Goal: Transaction & Acquisition: Purchase product/service

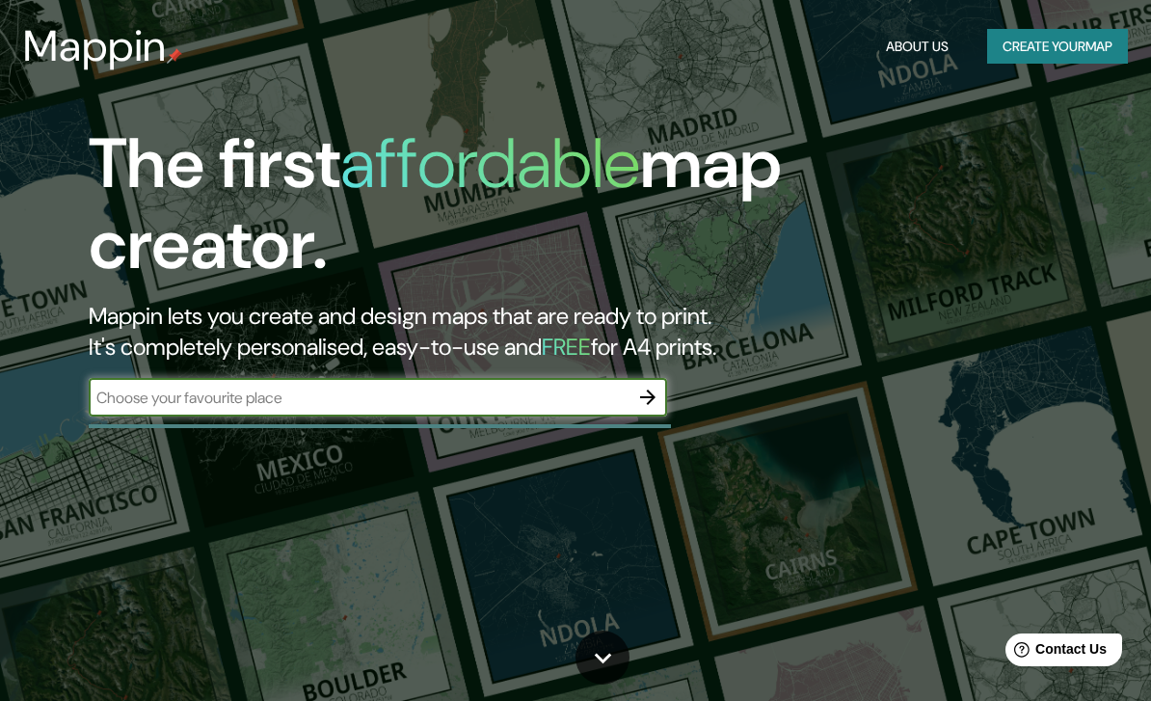
click at [185, 400] on input "text" at bounding box center [359, 398] width 540 height 22
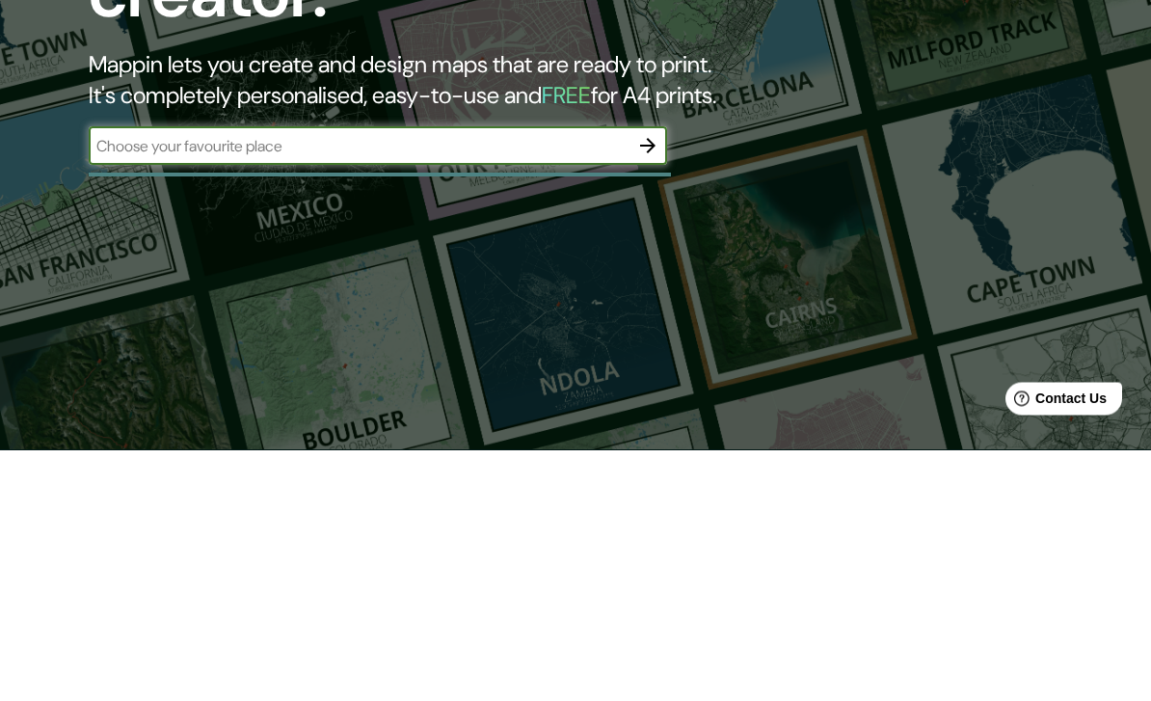
type input "S"
type input "Doha qatar"
click at [640, 390] on icon "button" at bounding box center [647, 397] width 15 height 15
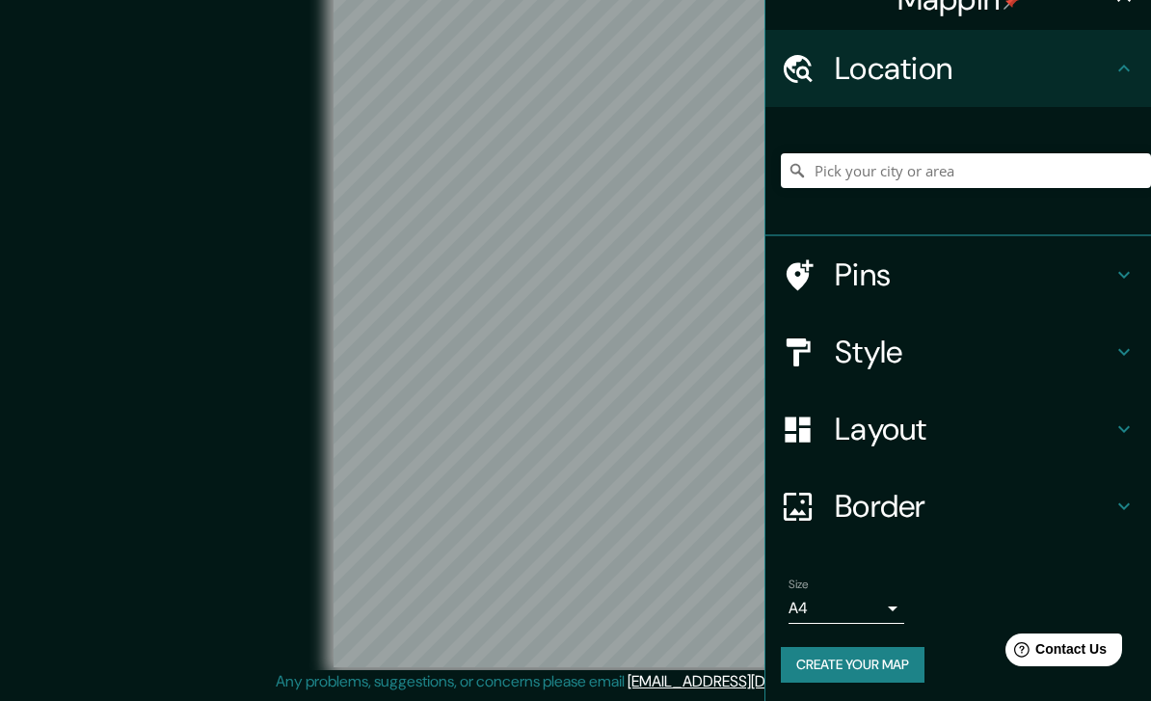
scroll to position [31, 0]
click at [1090, 168] on input "Pick your city or area" at bounding box center [966, 171] width 370 height 35
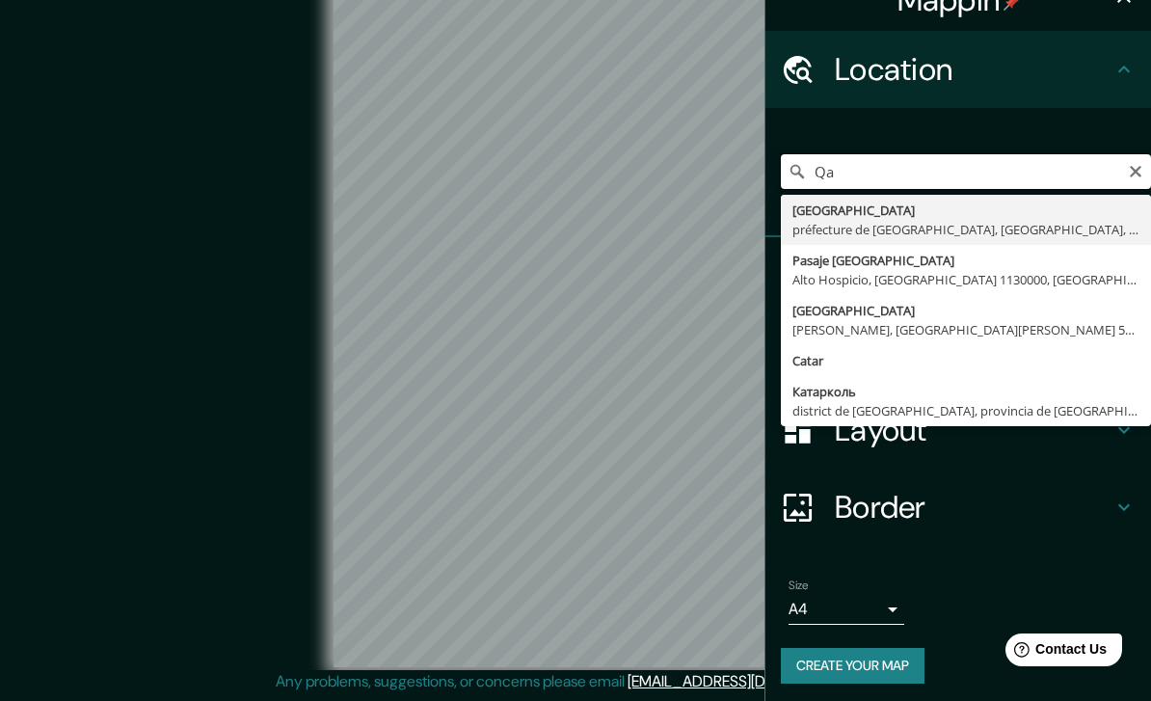
type input "Q"
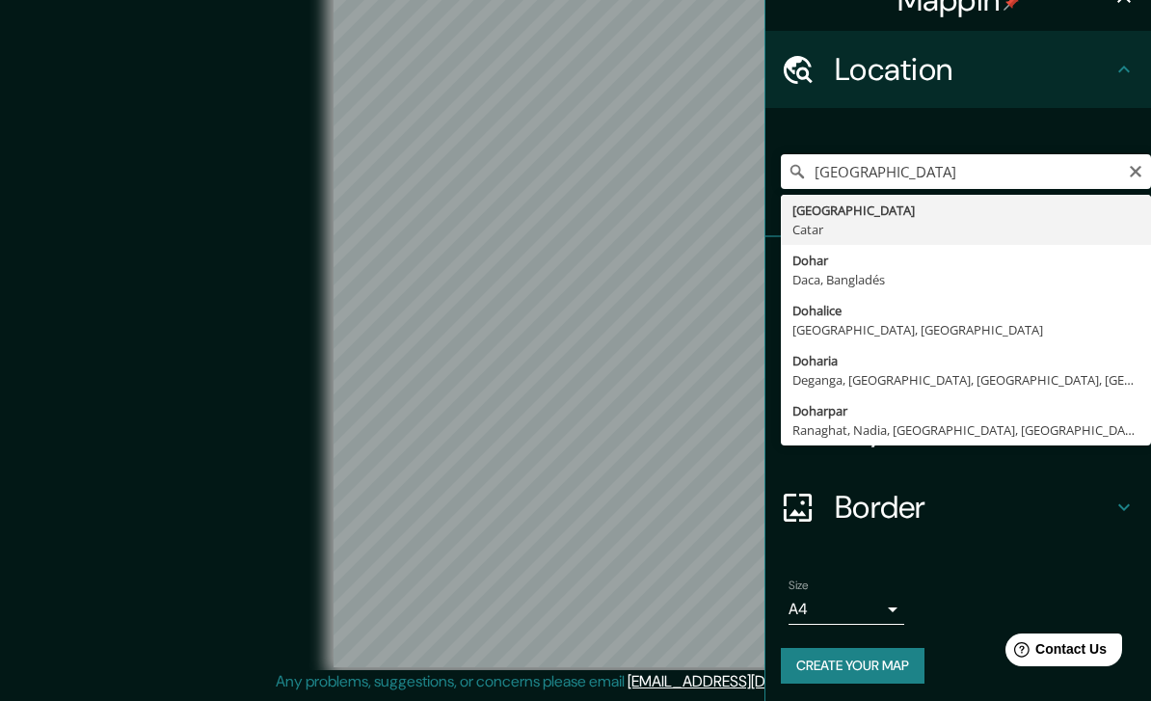
type input "Doha, Catar"
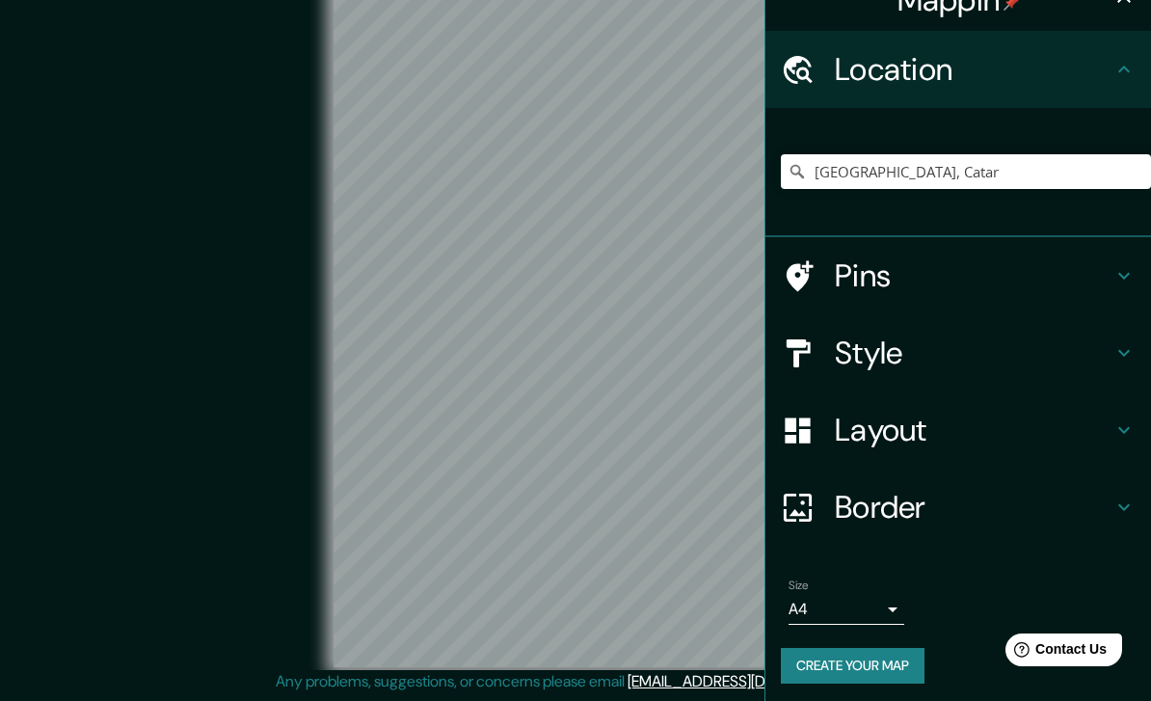
click at [881, 608] on body "Mappin Location Doha, Catar Pins Style Layout Border Choose a border. Hint : yo…" at bounding box center [575, 328] width 1151 height 701
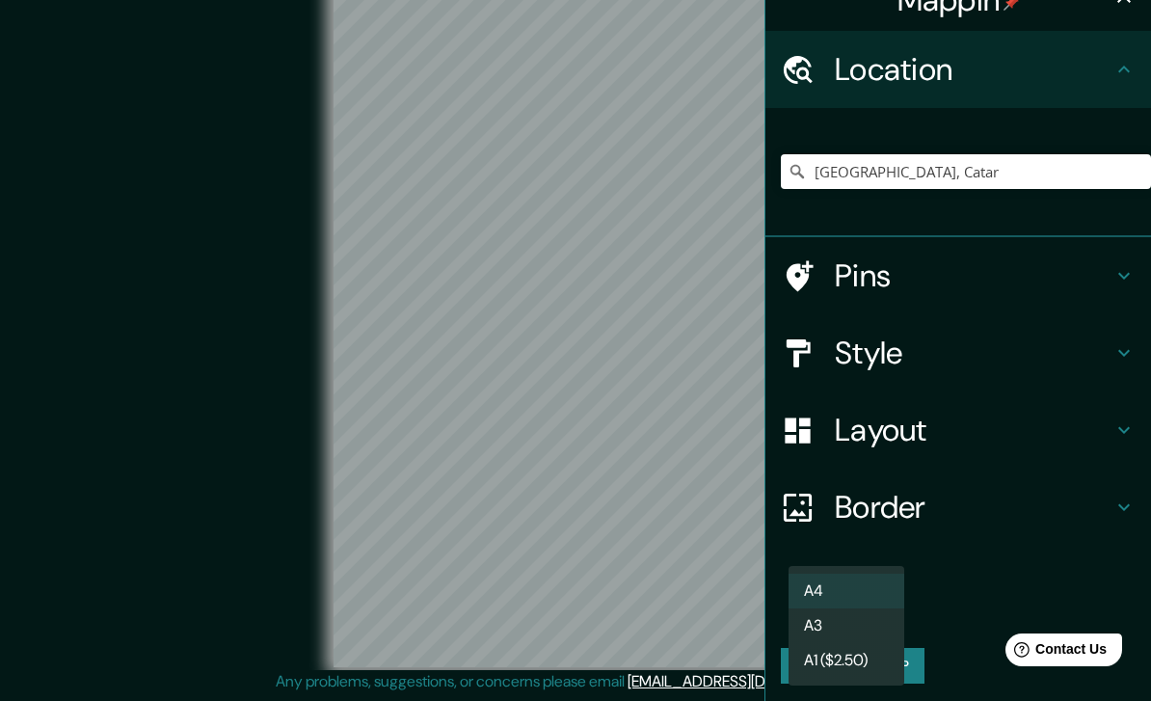
click at [950, 551] on div at bounding box center [575, 350] width 1151 height 701
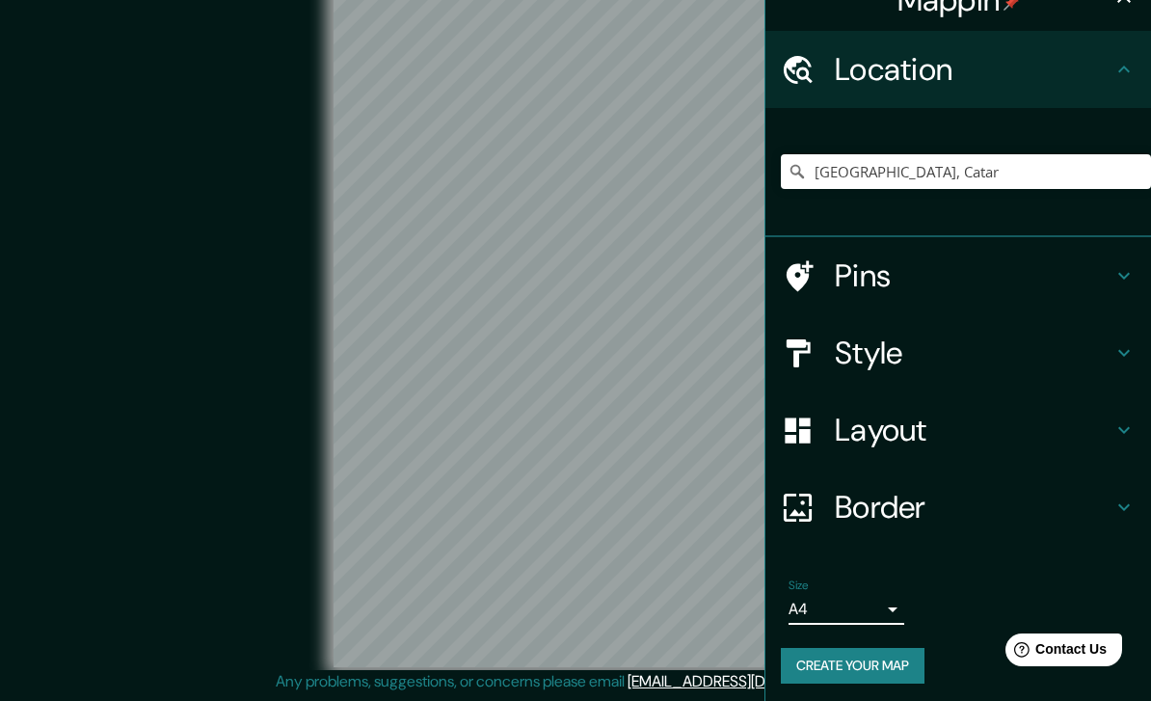
click at [929, 505] on h4 "Border" at bounding box center [974, 507] width 278 height 39
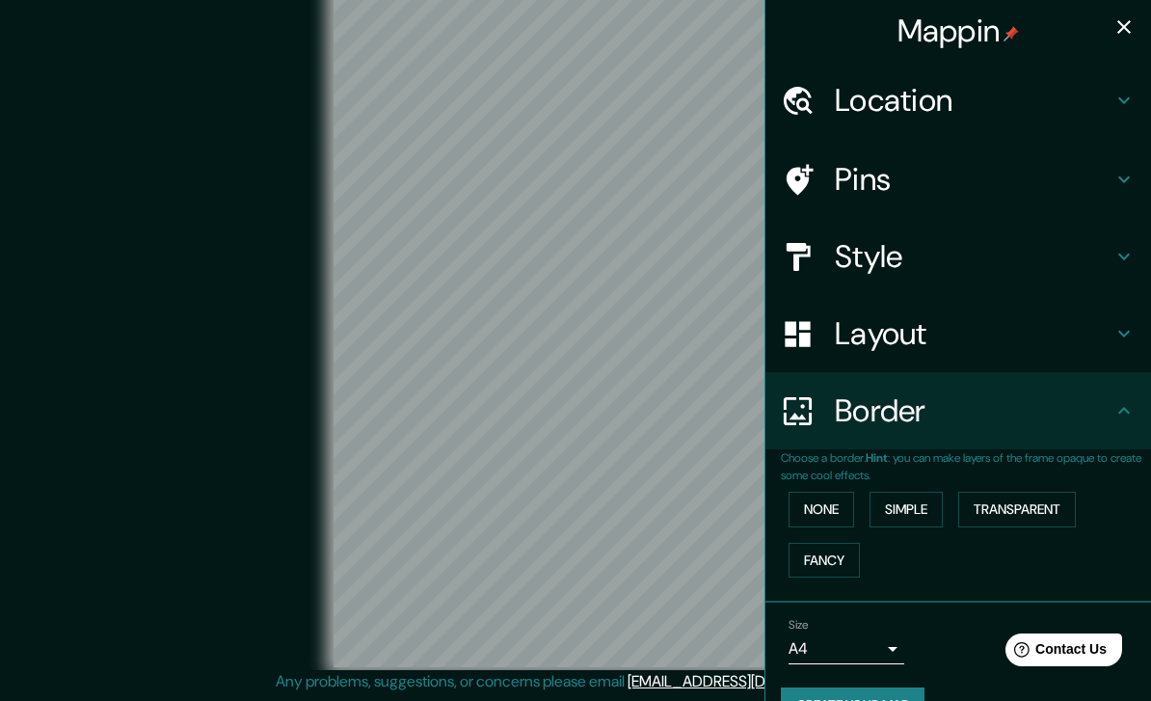
click at [935, 501] on button "Simple" at bounding box center [906, 510] width 73 height 36
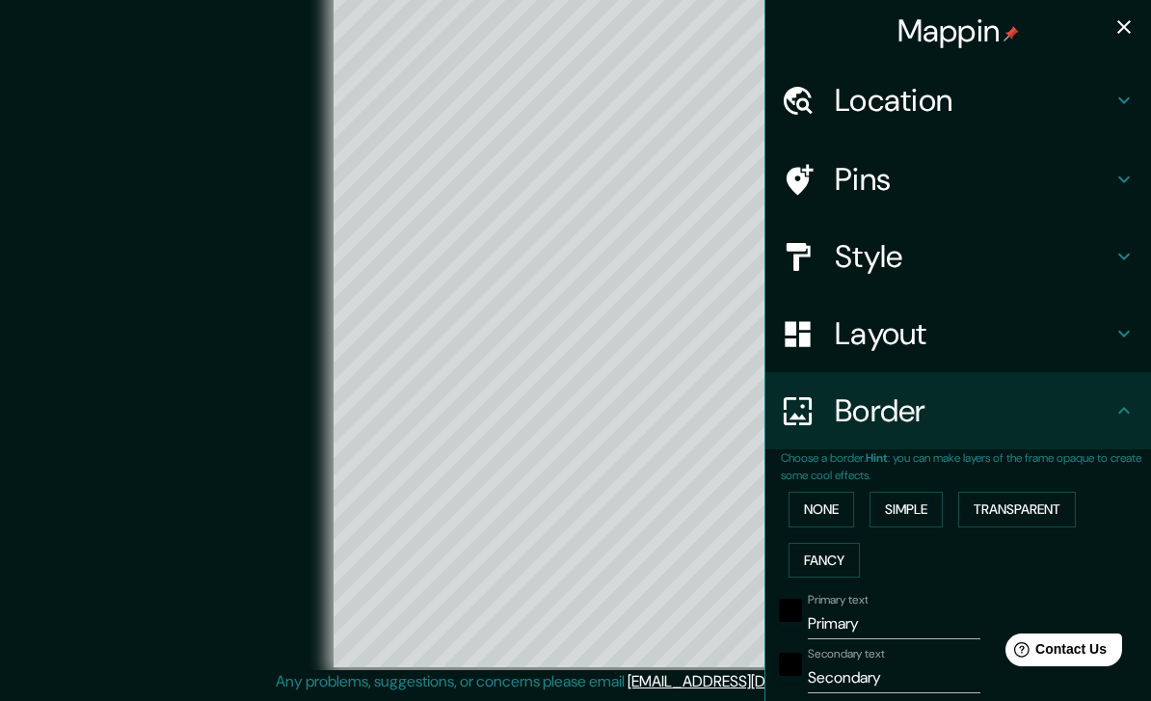
click at [1019, 501] on button "Transparent" at bounding box center [1018, 510] width 118 height 36
click at [830, 555] on button "Fancy" at bounding box center [824, 561] width 71 height 36
click at [827, 508] on button "None" at bounding box center [822, 510] width 66 height 36
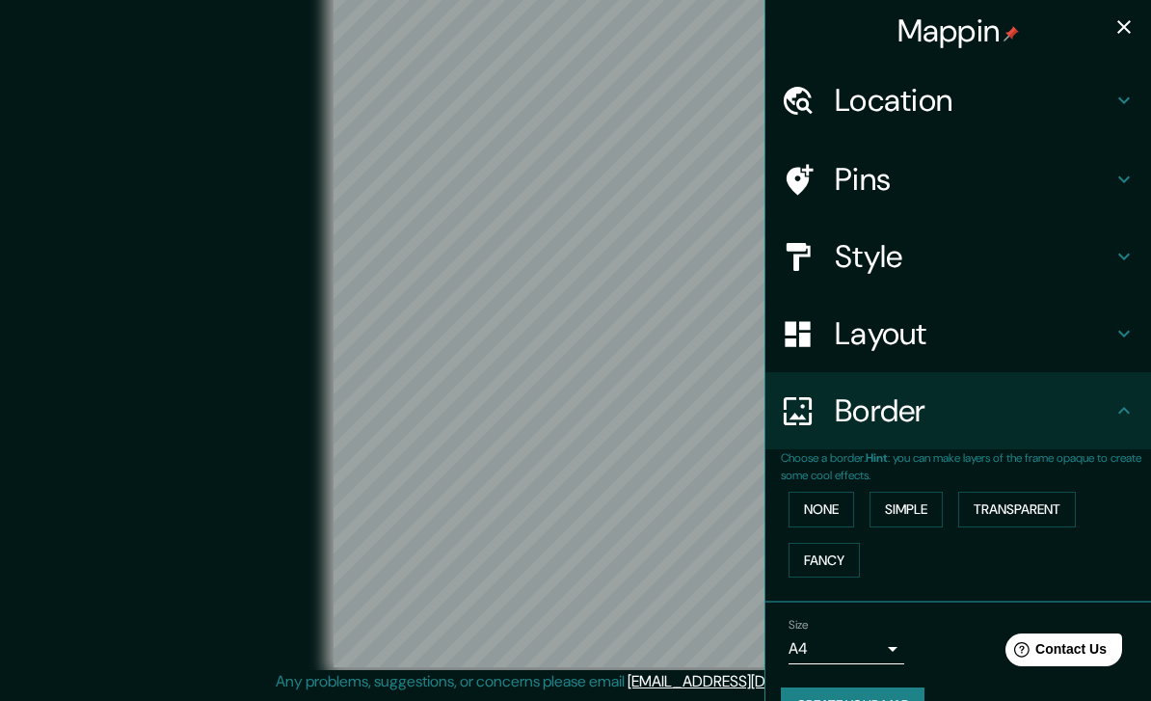
click at [934, 428] on div "Border" at bounding box center [959, 410] width 386 height 77
click at [1075, 340] on h4 "Layout" at bounding box center [974, 333] width 278 height 39
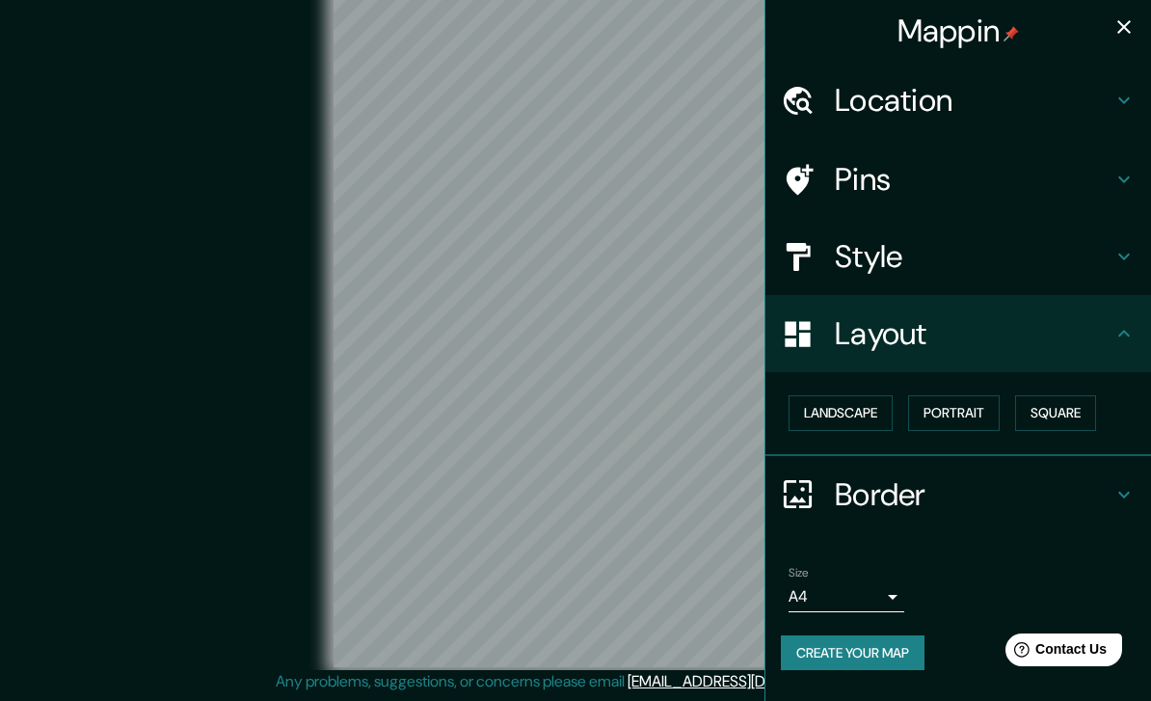
click at [882, 403] on button "Landscape" at bounding box center [841, 413] width 104 height 36
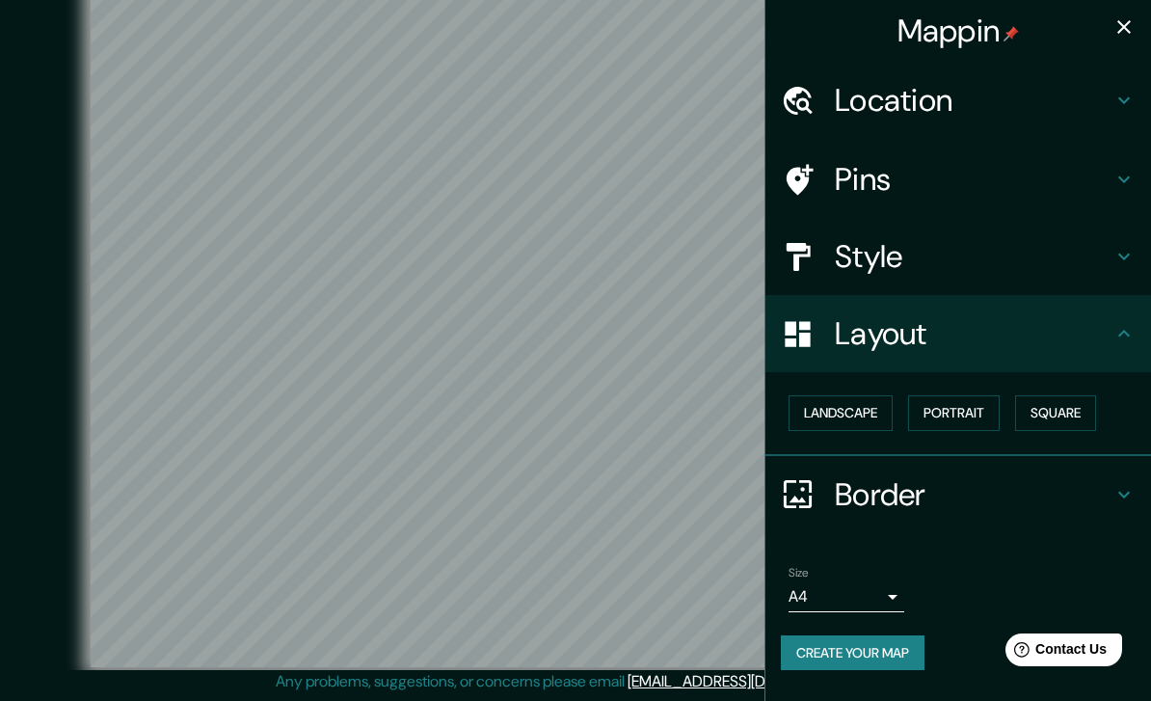
click at [881, 420] on button "Landscape" at bounding box center [841, 413] width 104 height 36
click at [973, 416] on button "Portrait" at bounding box center [954, 413] width 92 height 36
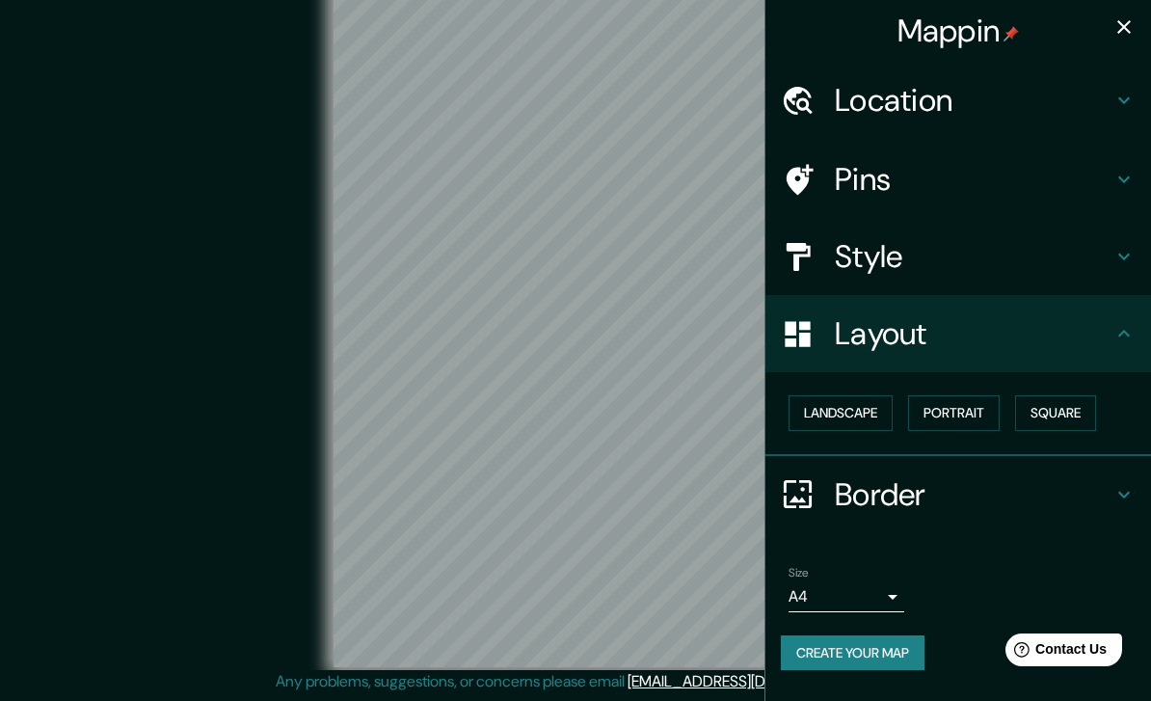
click at [1071, 403] on button "Square" at bounding box center [1056, 413] width 81 height 36
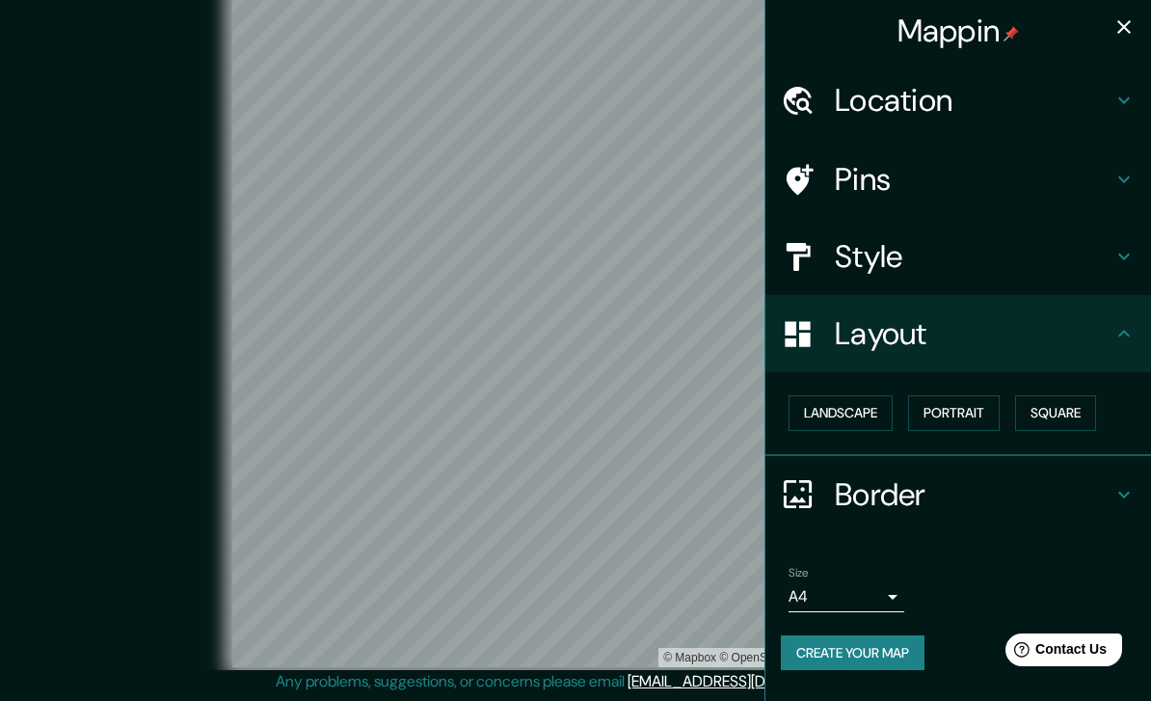
click at [1111, 322] on h4 "Layout" at bounding box center [974, 333] width 278 height 39
click at [963, 238] on h4 "Style" at bounding box center [974, 256] width 278 height 39
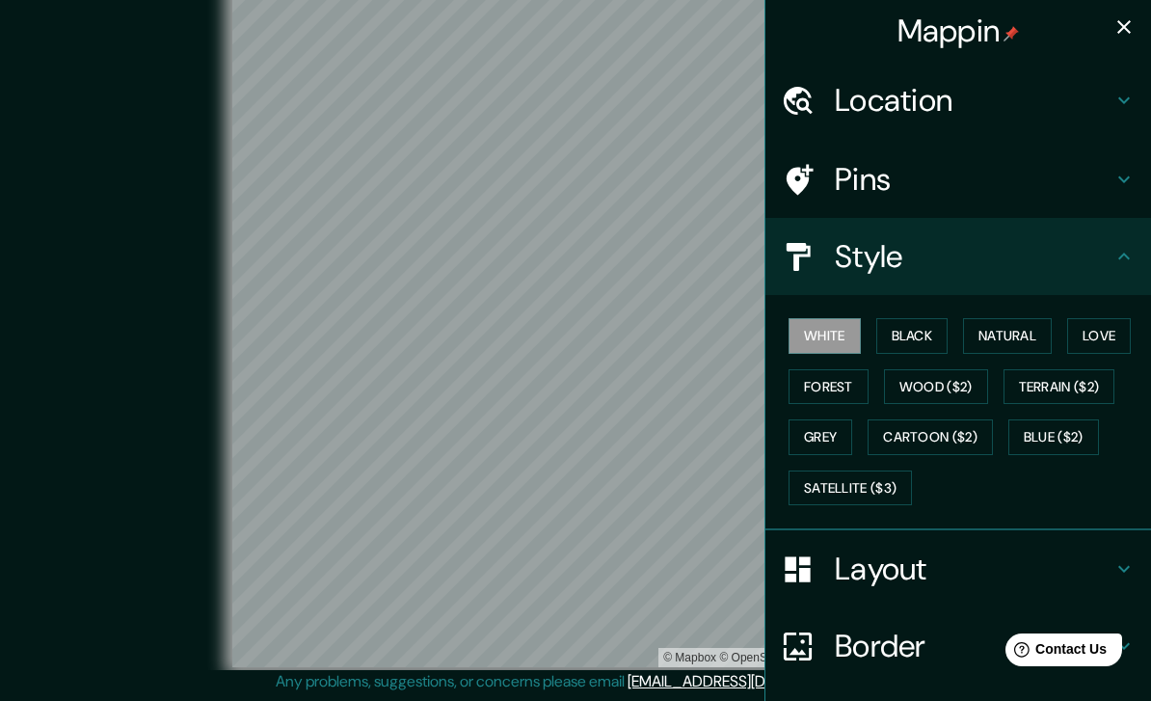
click at [915, 325] on button "Black" at bounding box center [913, 336] width 72 height 36
click at [842, 389] on button "Forest" at bounding box center [829, 387] width 80 height 36
click at [914, 393] on button "Wood ($2)" at bounding box center [936, 387] width 104 height 36
click at [1036, 380] on button "Terrain ($2)" at bounding box center [1060, 387] width 112 height 36
click at [985, 348] on button "Natural" at bounding box center [1007, 336] width 89 height 36
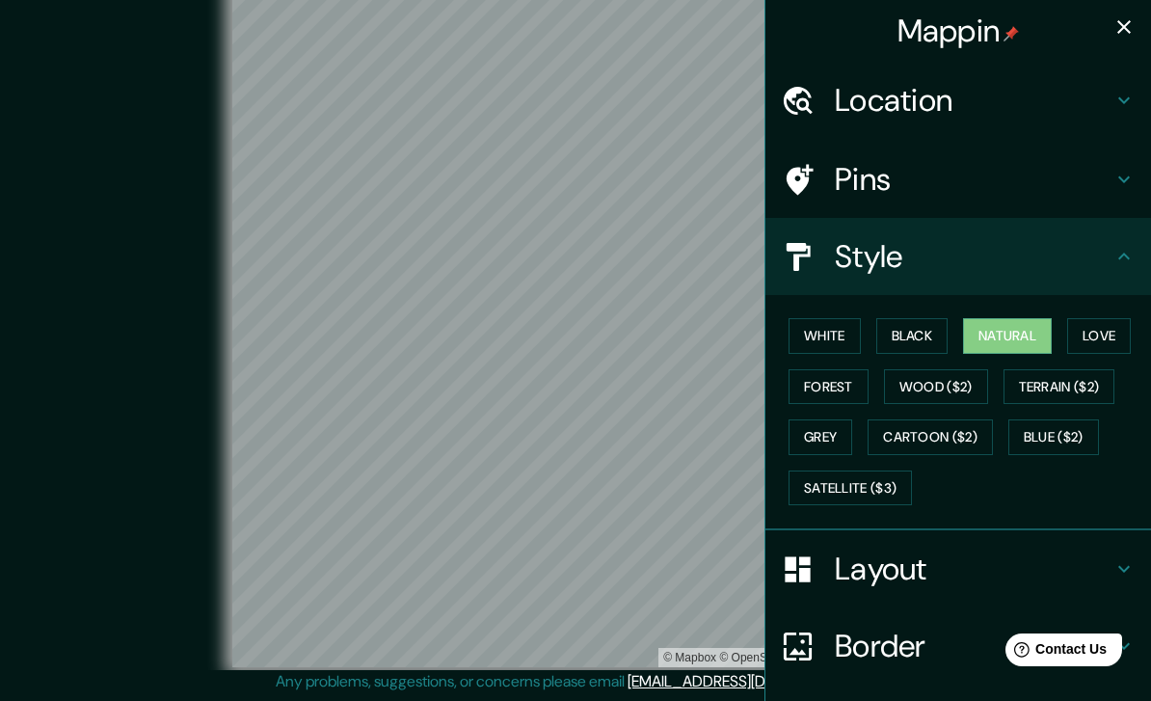
click at [1094, 328] on button "Love" at bounding box center [1100, 336] width 64 height 36
click at [841, 434] on button "Grey" at bounding box center [821, 438] width 64 height 36
click at [853, 378] on button "Forest" at bounding box center [829, 387] width 80 height 36
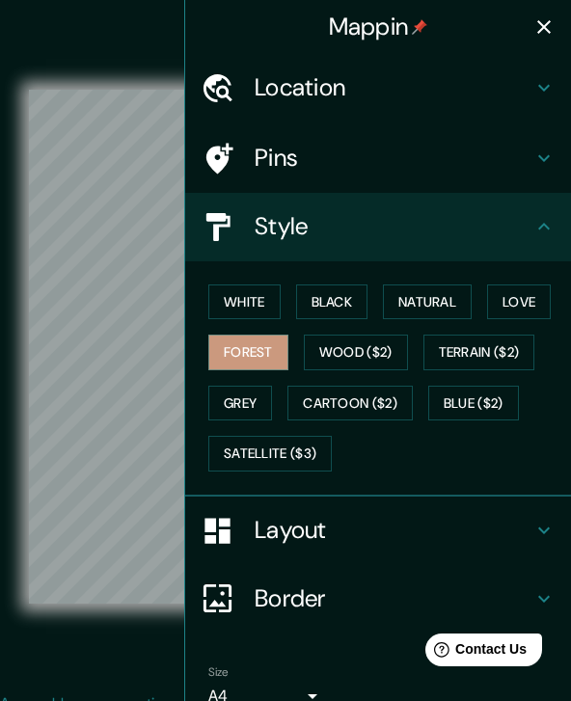
click at [243, 402] on button "Grey" at bounding box center [240, 404] width 64 height 36
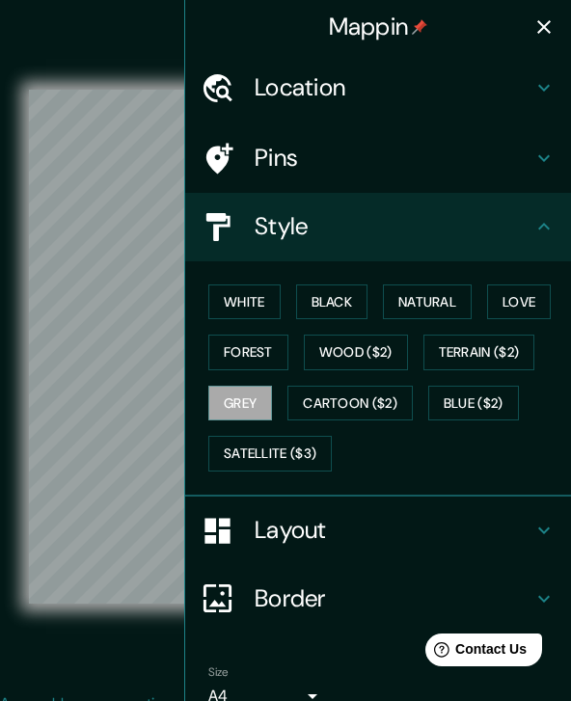
click at [247, 302] on button "White" at bounding box center [244, 302] width 72 height 36
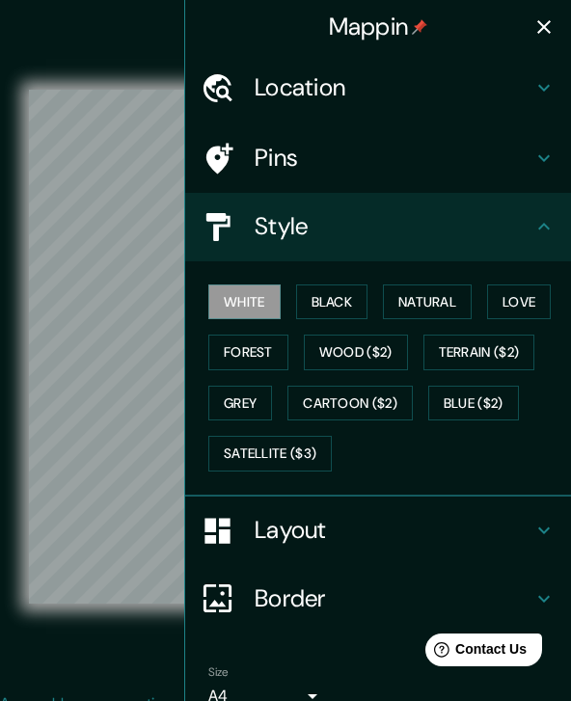
click at [338, 293] on button "Black" at bounding box center [332, 302] width 72 height 36
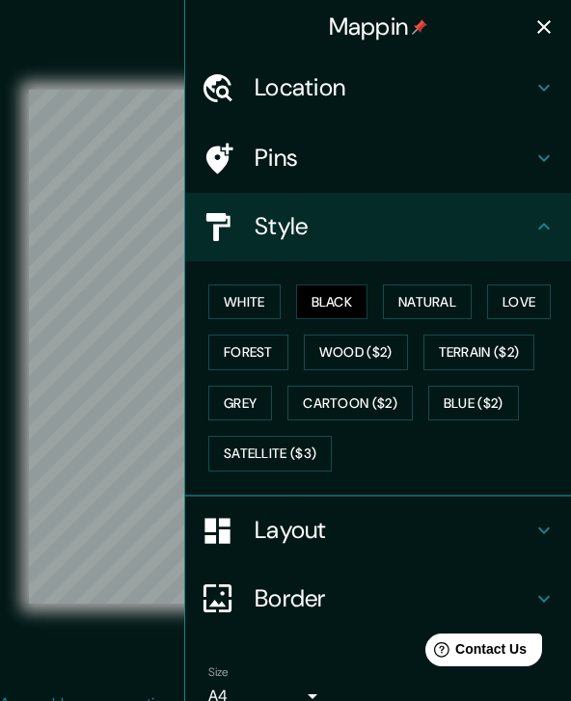
click at [256, 348] on button "Forest" at bounding box center [248, 353] width 80 height 36
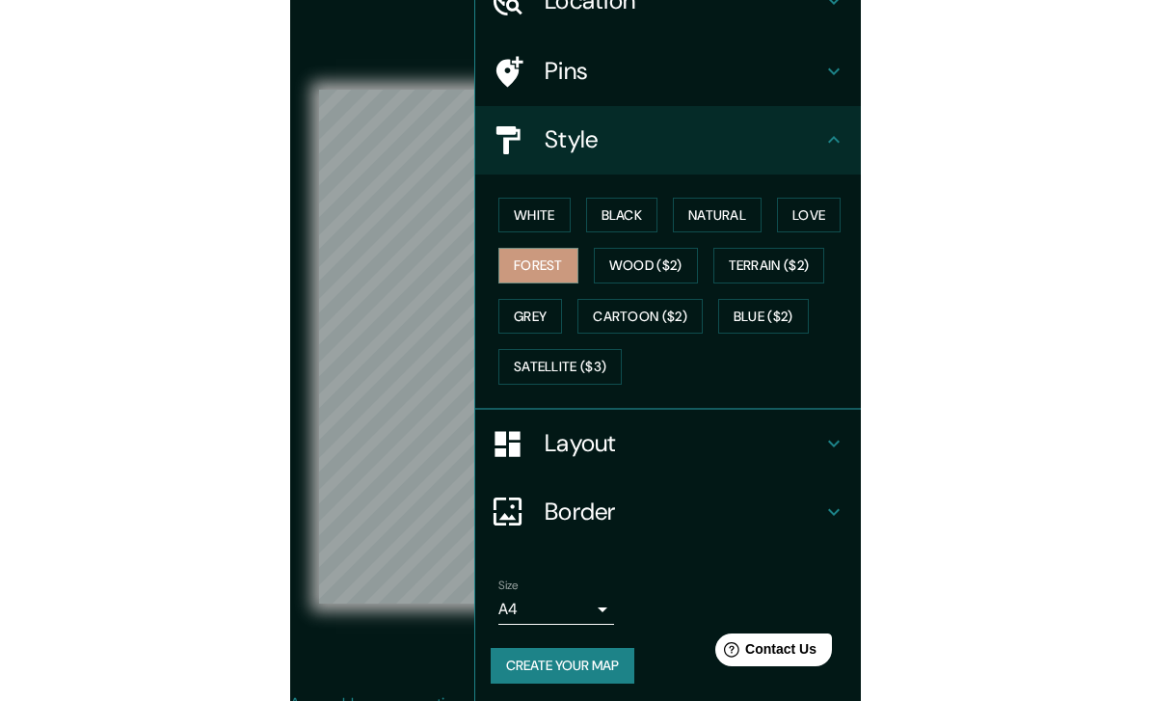
scroll to position [86, 0]
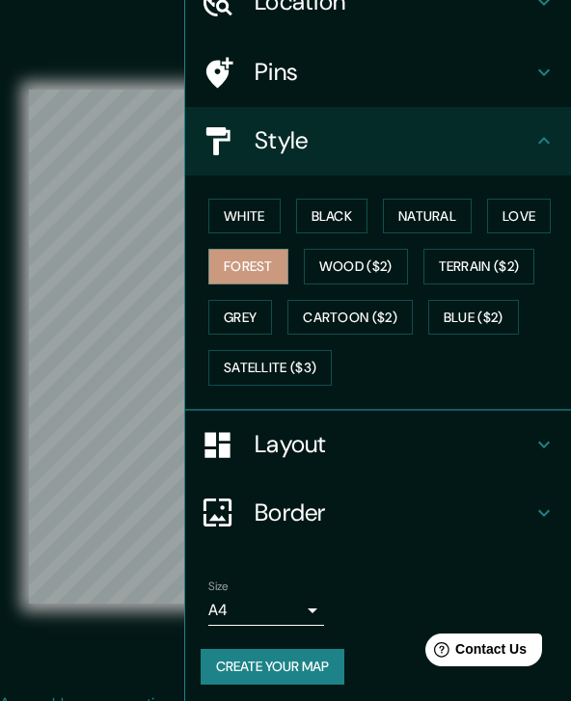
click at [270, 666] on button "Create your map" at bounding box center [273, 667] width 144 height 36
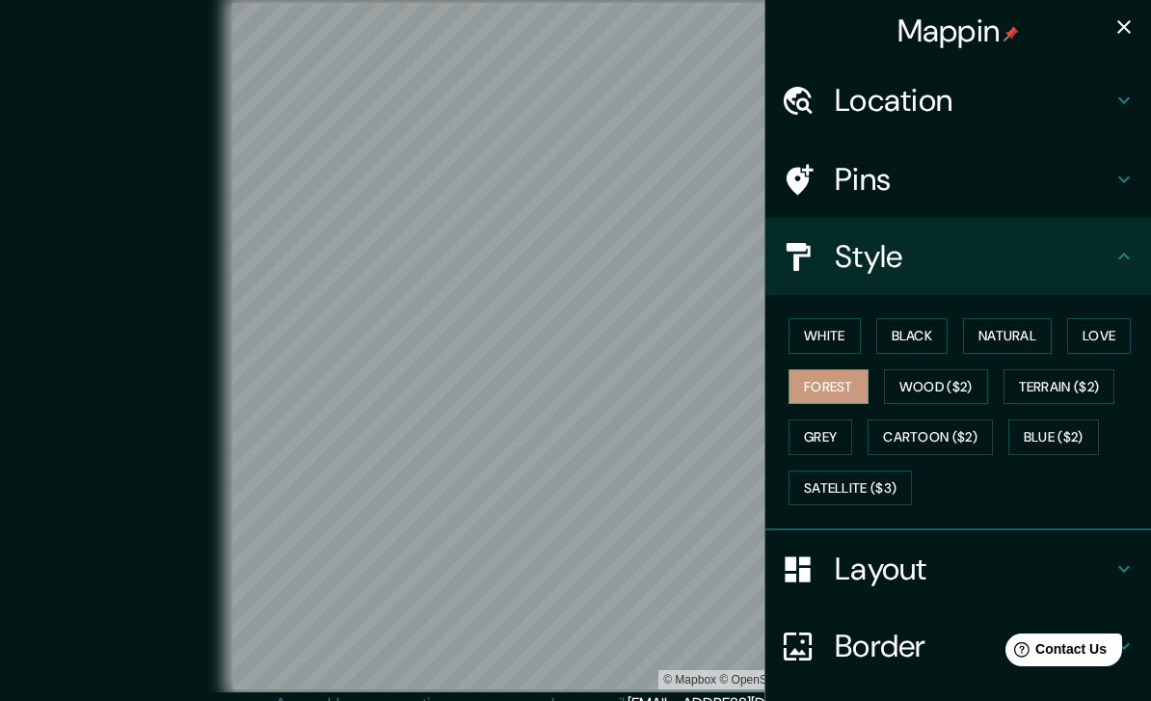
scroll to position [0, 0]
click at [1116, 21] on icon "button" at bounding box center [1124, 26] width 23 height 23
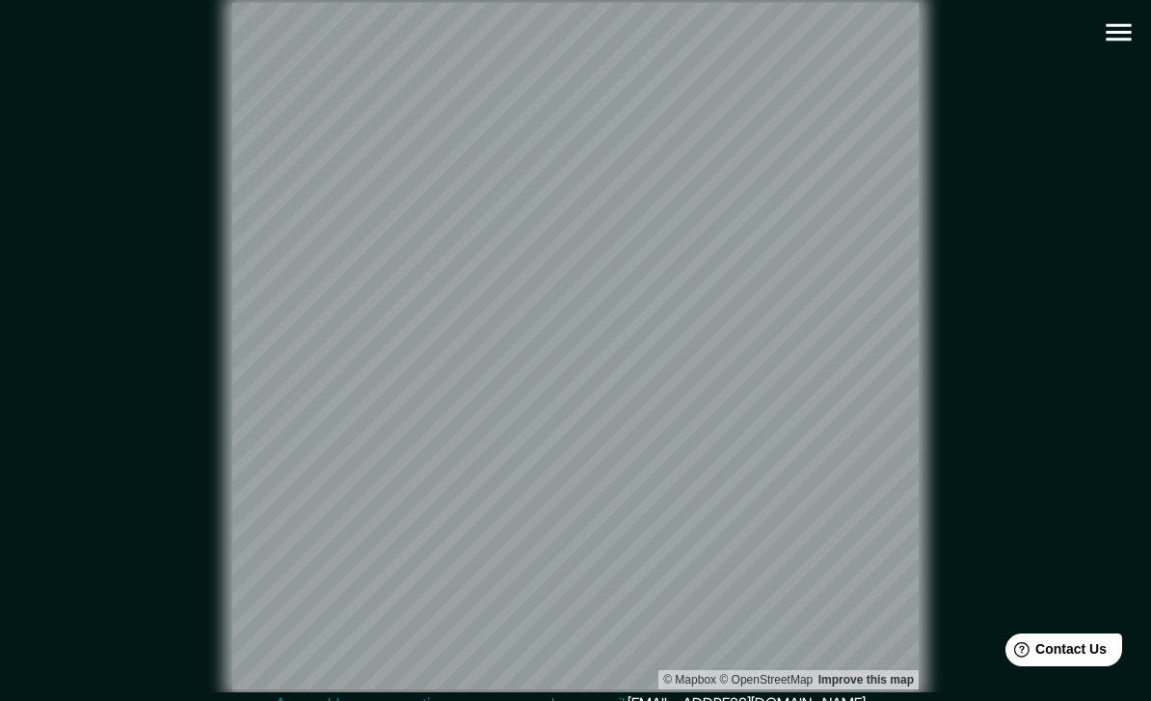
click at [1105, 34] on icon "button" at bounding box center [1119, 32] width 34 height 34
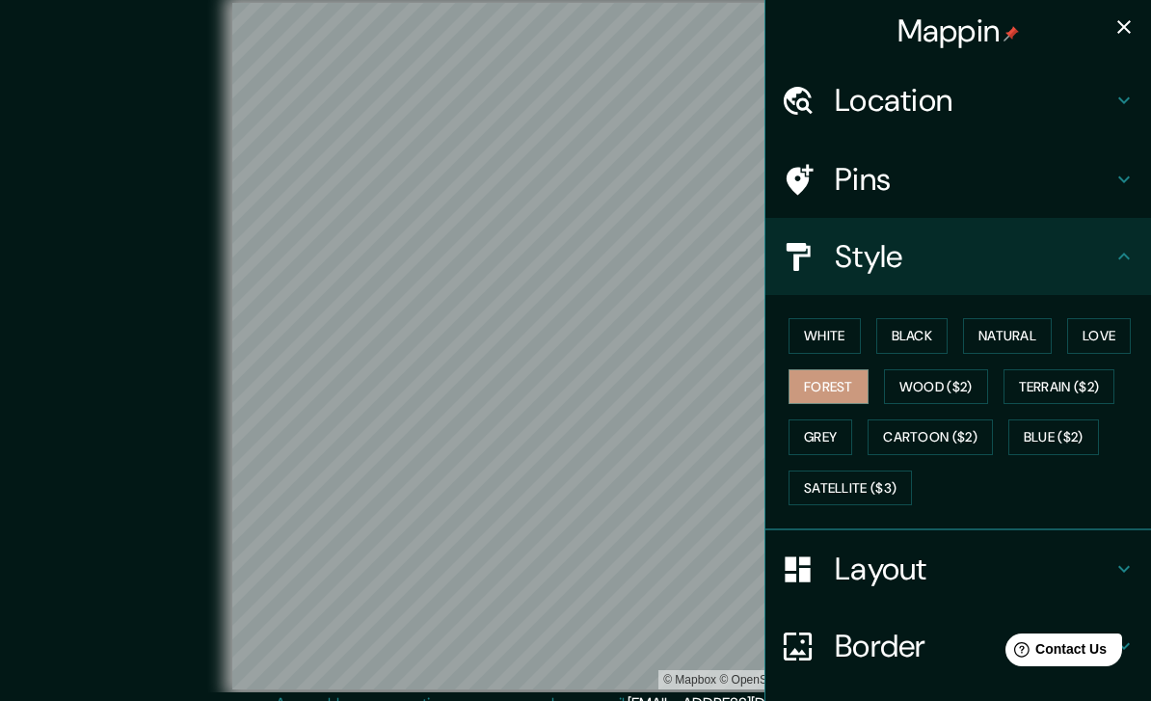
click at [1076, 265] on h4 "Style" at bounding box center [974, 256] width 278 height 39
click at [1072, 184] on h4 "Pins" at bounding box center [974, 179] width 278 height 39
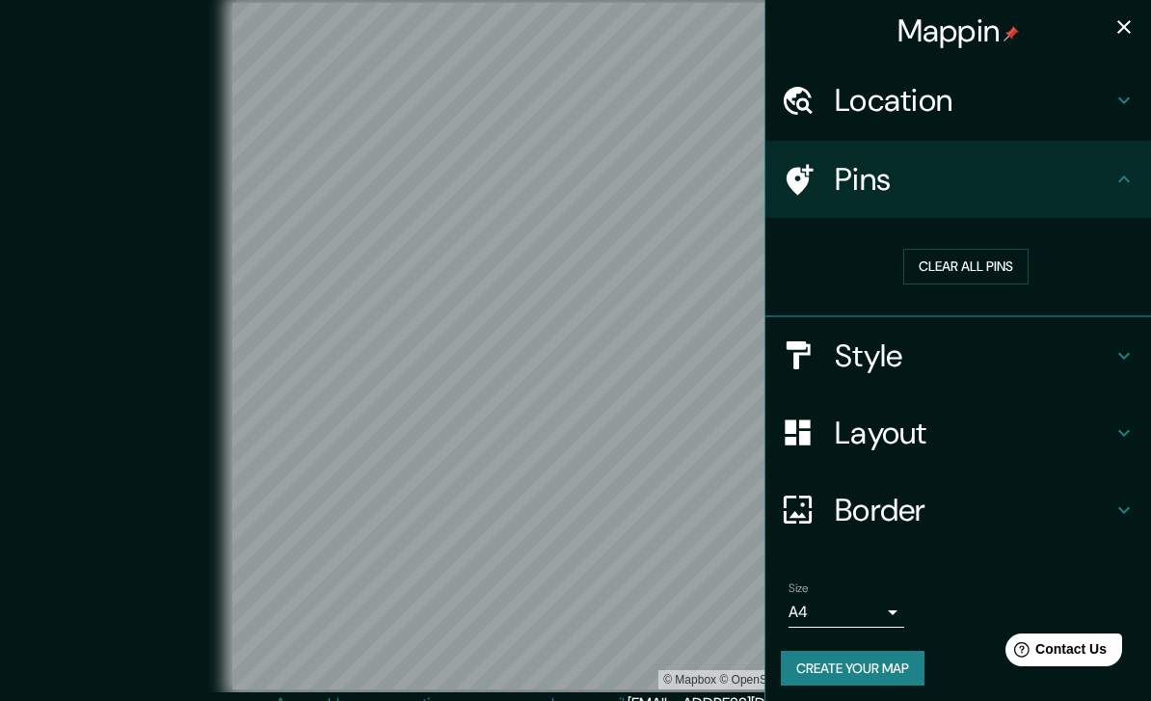
click at [972, 260] on button "Clear all pins" at bounding box center [966, 267] width 125 height 36
click at [972, 262] on button "Clear all pins" at bounding box center [966, 267] width 125 height 36
click at [1090, 158] on div "Pins" at bounding box center [959, 179] width 386 height 77
click at [1101, 95] on h4 "Location" at bounding box center [974, 100] width 278 height 39
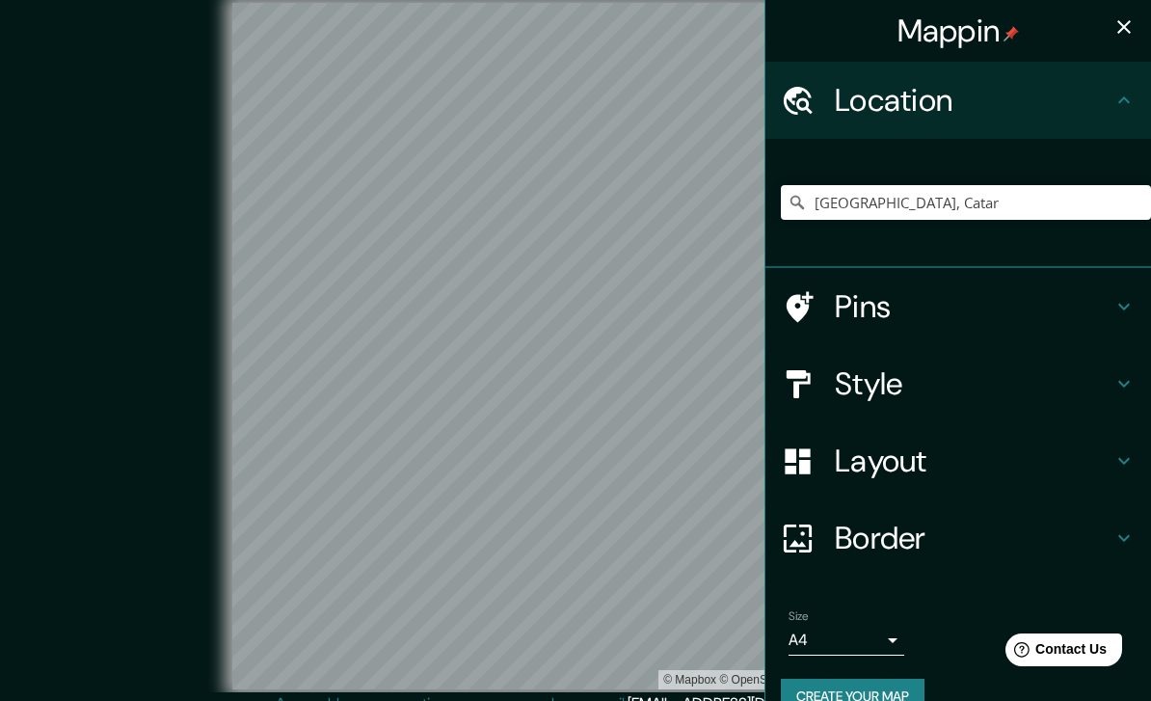
click at [1095, 108] on h4 "Location" at bounding box center [974, 100] width 278 height 39
click at [988, 426] on div "Layout" at bounding box center [959, 460] width 386 height 77
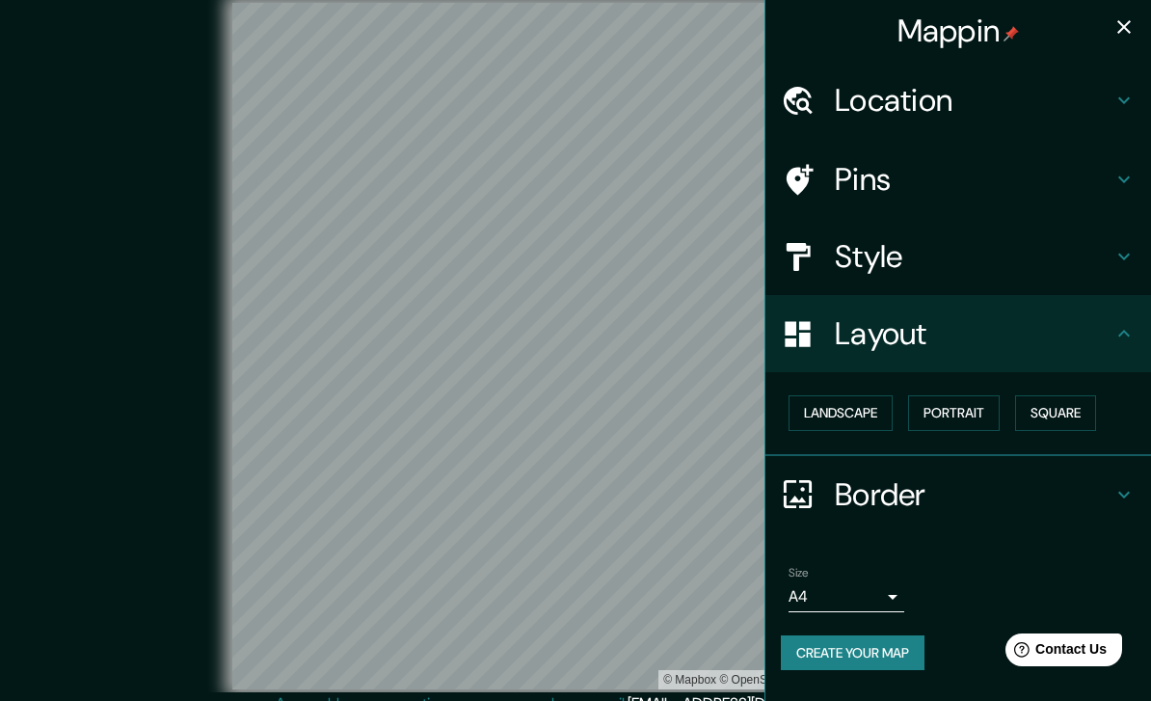
click at [869, 417] on button "Landscape" at bounding box center [841, 413] width 104 height 36
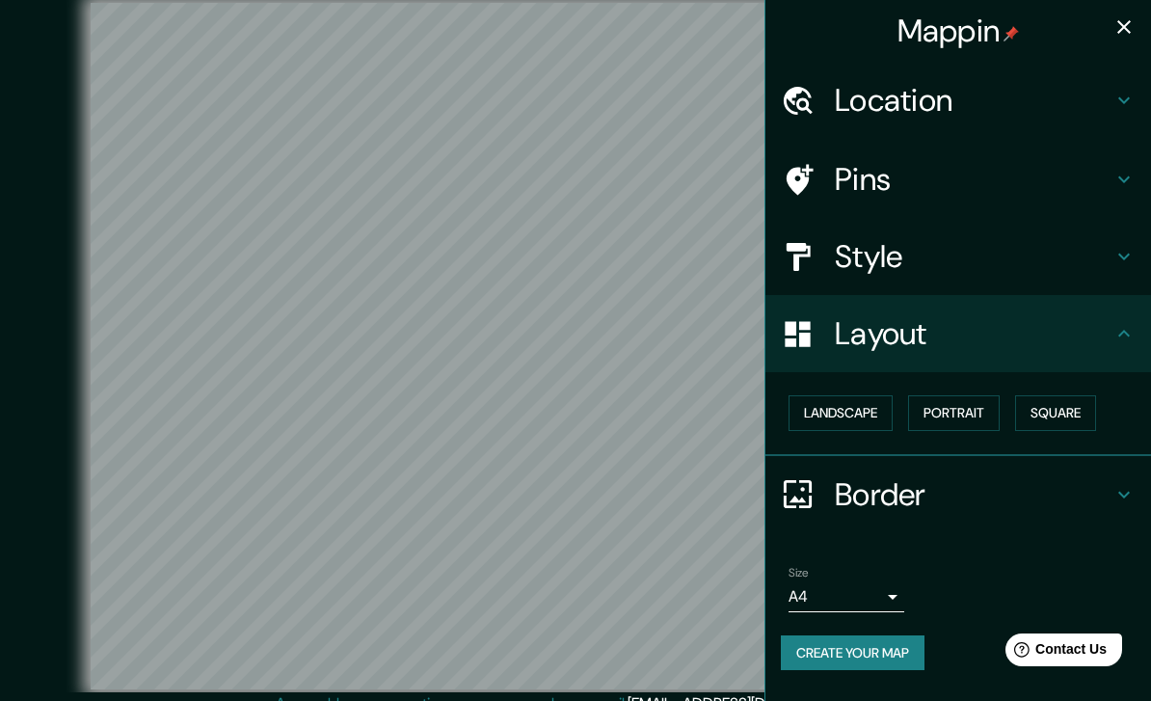
click at [950, 419] on button "Portrait" at bounding box center [954, 413] width 92 height 36
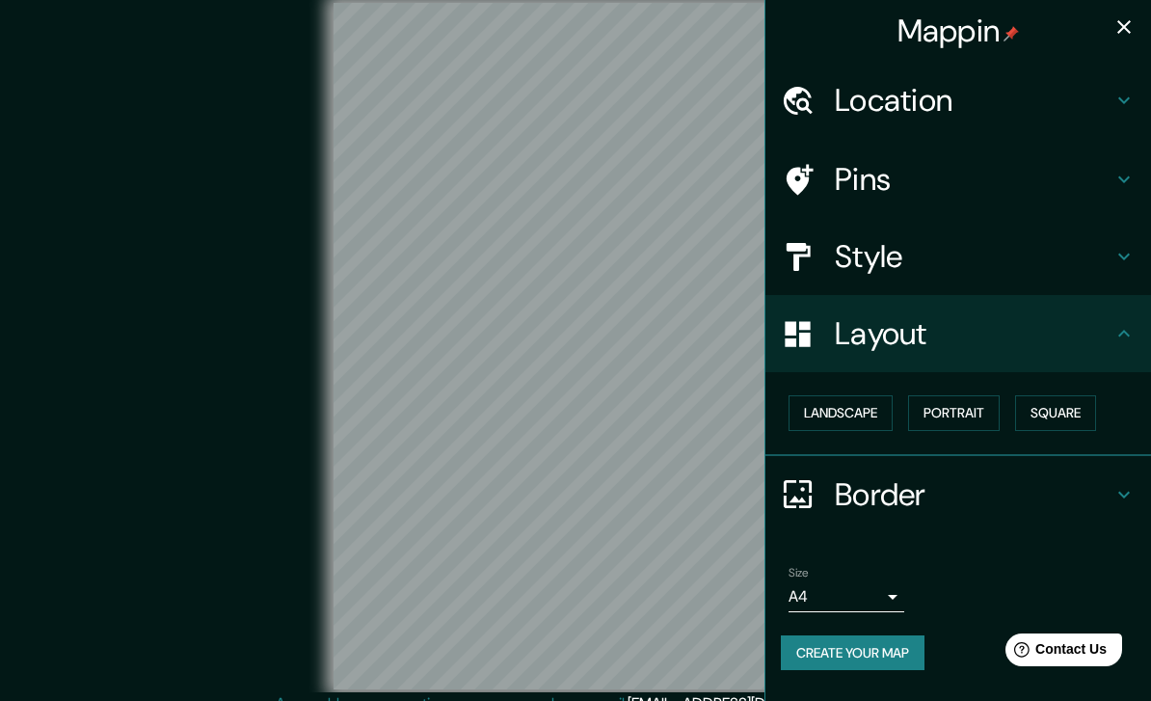
click at [1048, 418] on button "Square" at bounding box center [1056, 413] width 81 height 36
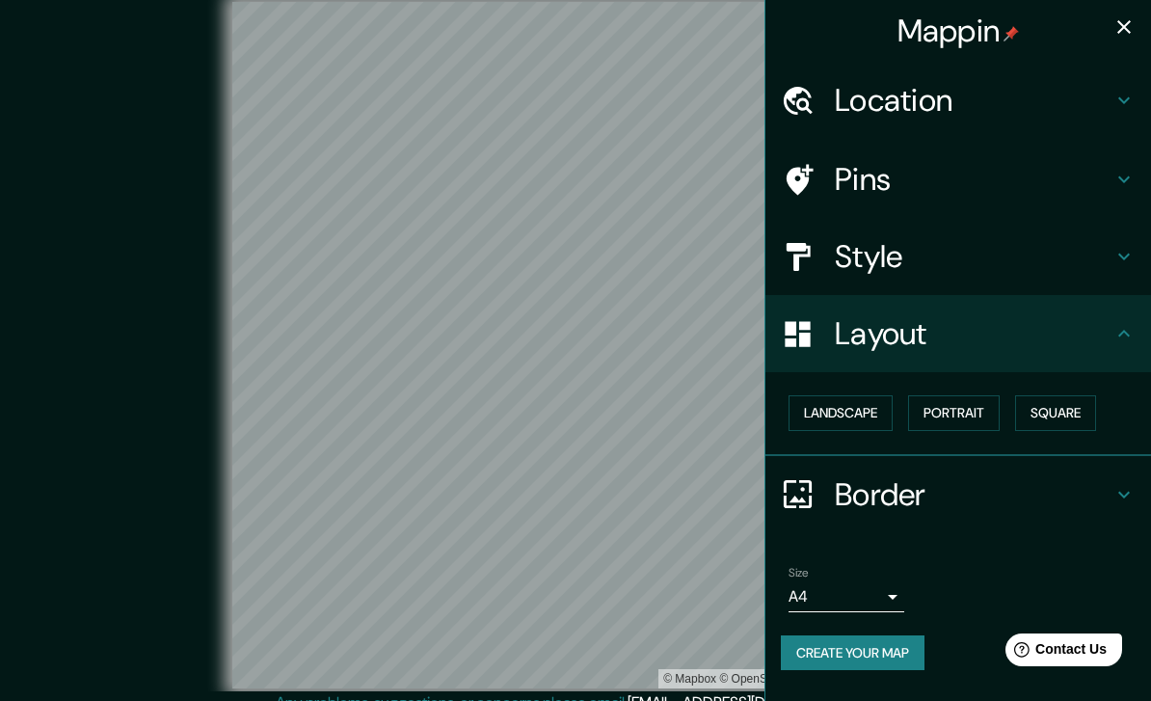
scroll to position [16, 0]
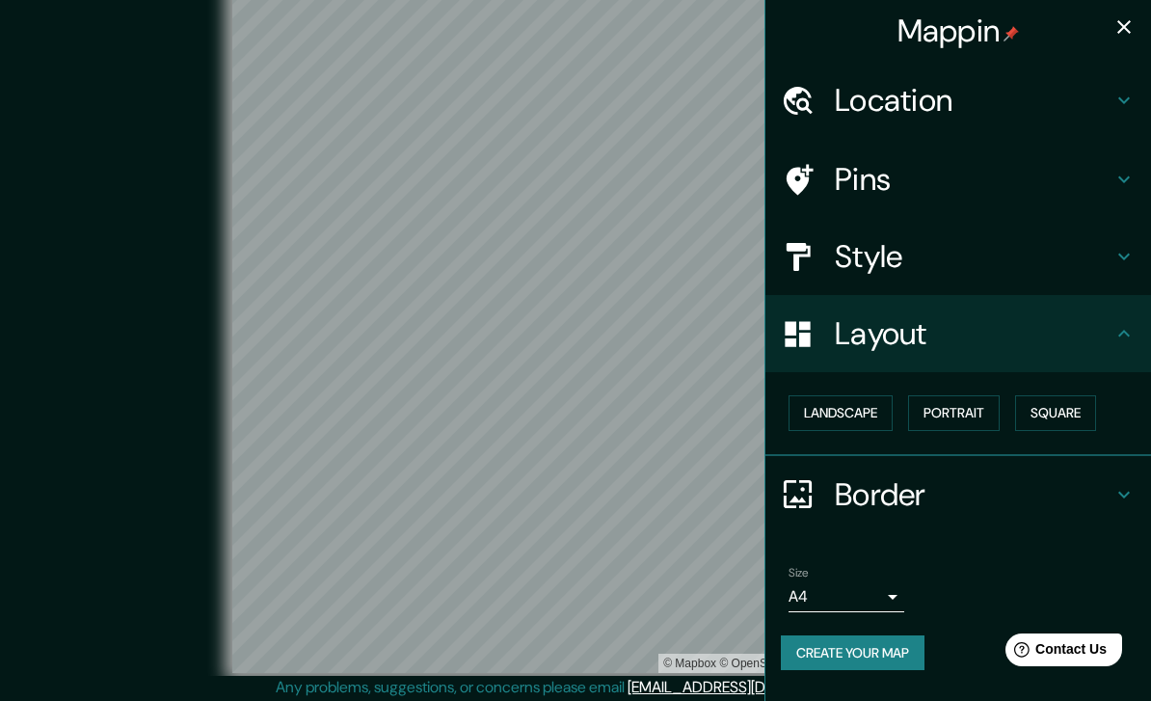
click at [953, 507] on h4 "Border" at bounding box center [974, 494] width 278 height 39
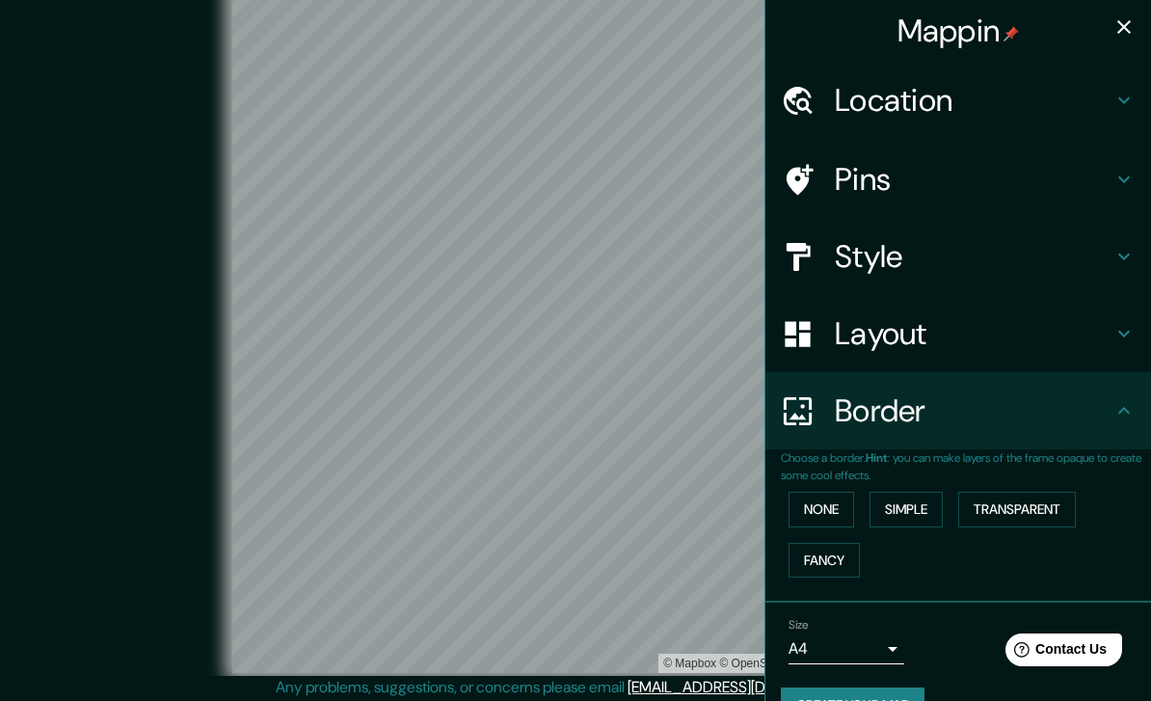
click at [912, 516] on button "Simple" at bounding box center [906, 510] width 73 height 36
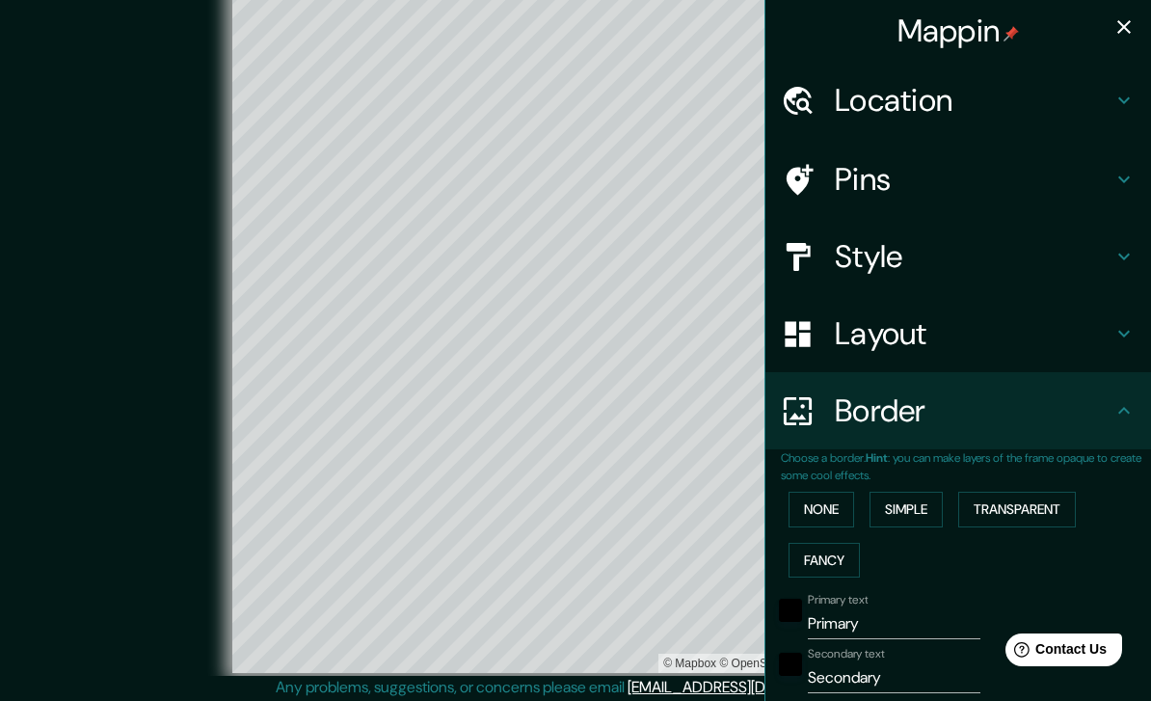
click at [825, 555] on button "Fancy" at bounding box center [824, 561] width 71 height 36
click at [821, 484] on div "None Simple Transparent Fancy" at bounding box center [966, 534] width 370 height 101
click at [829, 501] on button "None" at bounding box center [822, 510] width 66 height 36
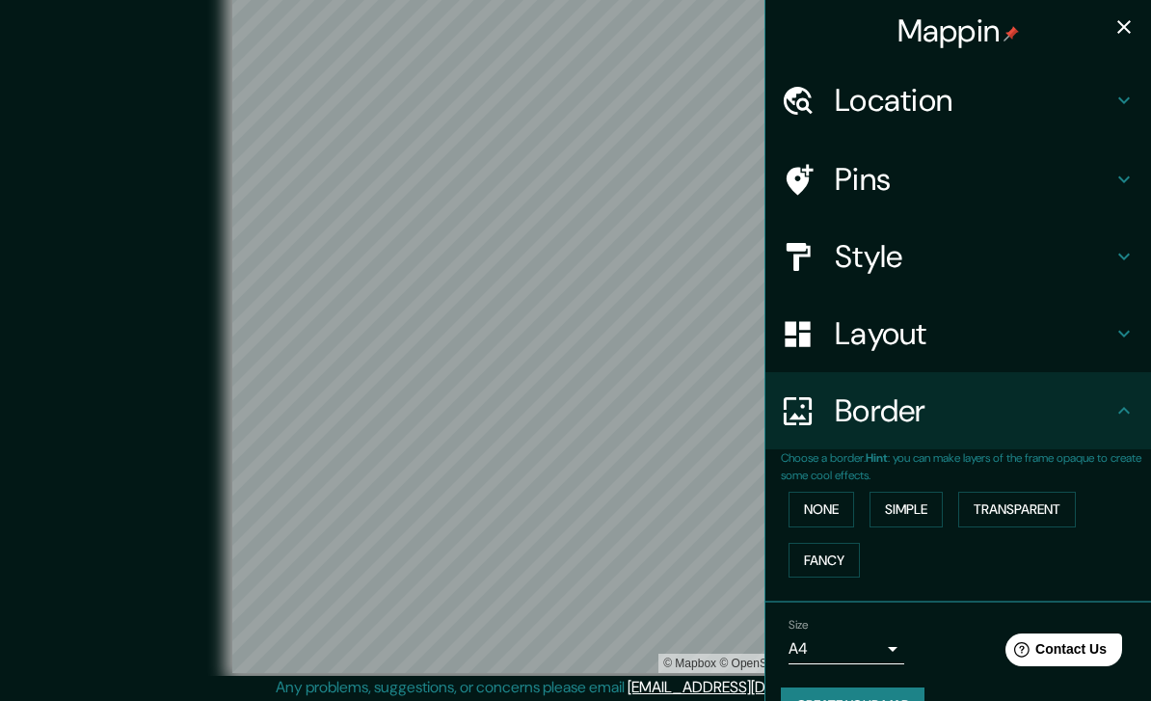
click at [861, 700] on button "Create your map" at bounding box center [853, 706] width 144 height 36
click at [1127, 22] on icon "button" at bounding box center [1124, 26] width 23 height 23
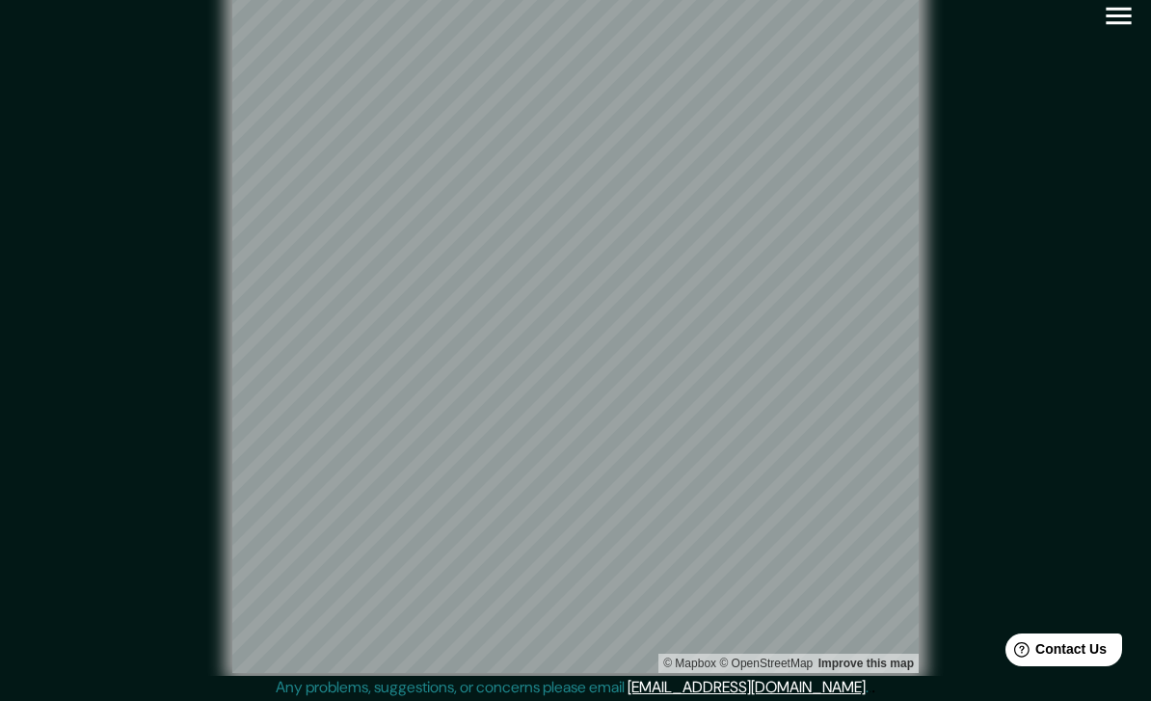
click at [1087, 129] on div "© Mapbox © OpenStreetMap Improve this map" at bounding box center [576, 329] width 1037 height 631
click at [1108, 22] on icon "button" at bounding box center [1118, 16] width 25 height 17
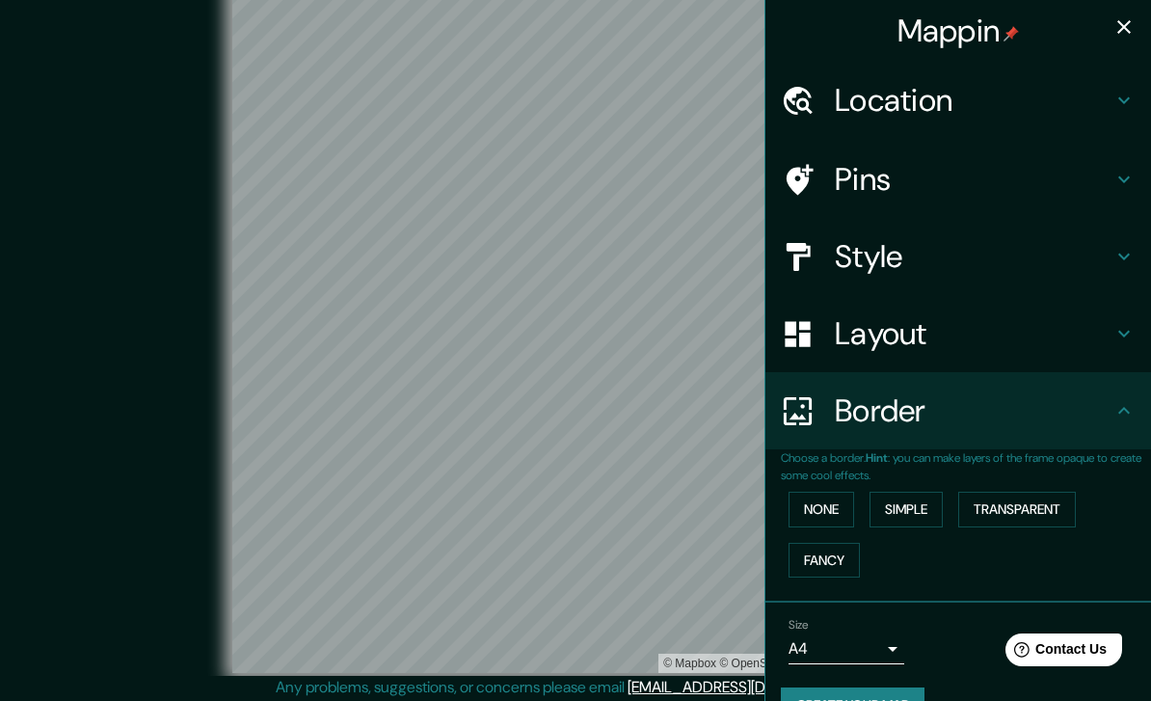
click at [842, 700] on button "Create your map" at bounding box center [853, 706] width 144 height 36
click at [1123, 25] on icon "button" at bounding box center [1125, 27] width 14 height 14
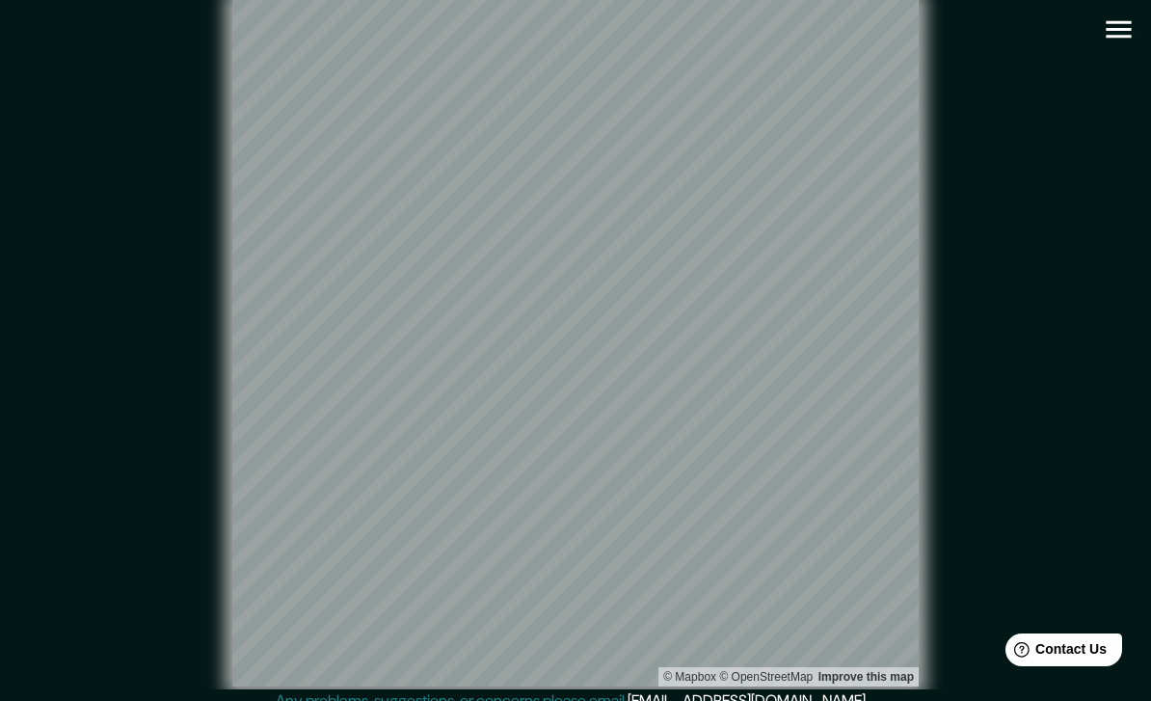
scroll to position [4, 0]
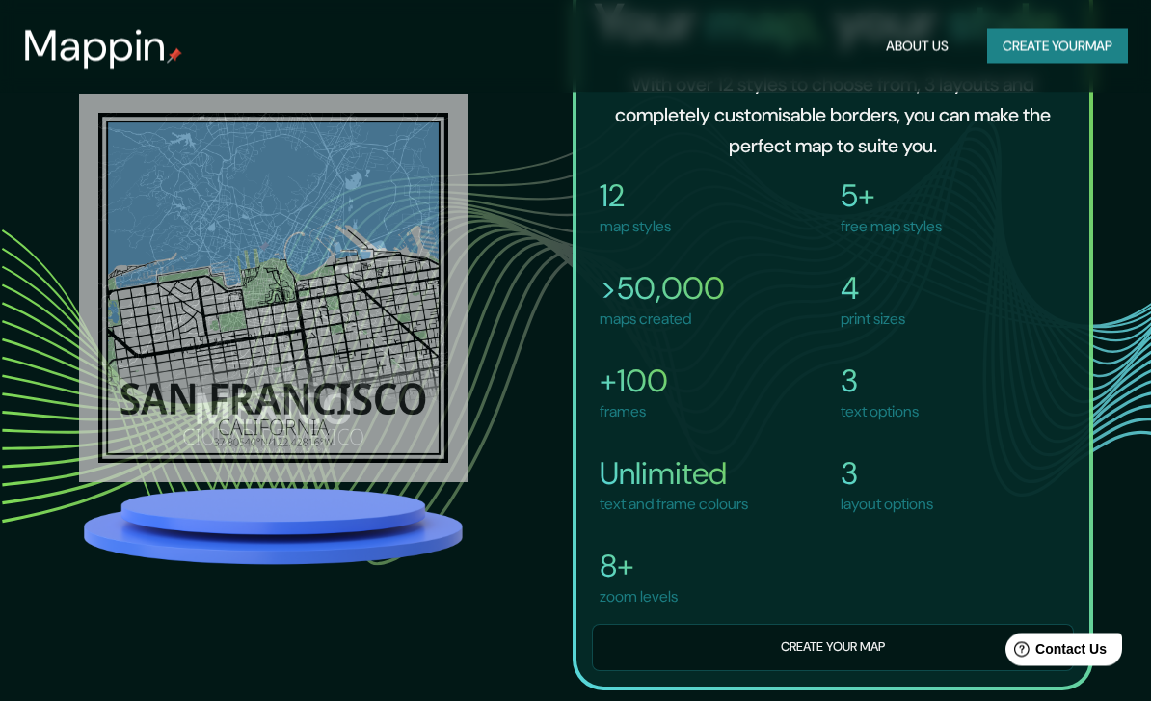
scroll to position [1814, 0]
